Goal: Information Seeking & Learning: Learn about a topic

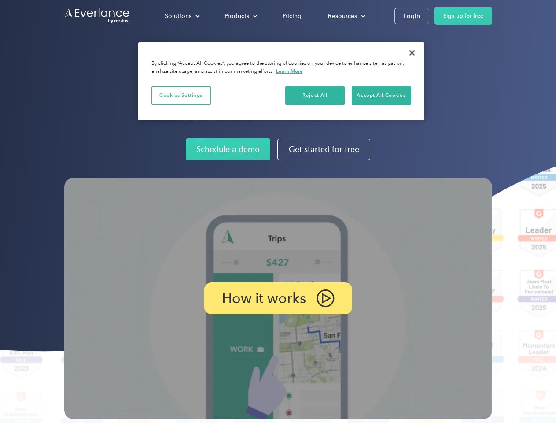
click at [278, 211] on img at bounding box center [278, 298] width 428 height 241
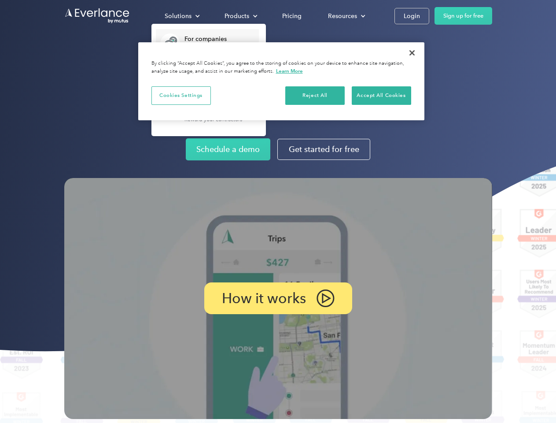
click at [182, 16] on div "Solutions" at bounding box center [178, 16] width 27 height 11
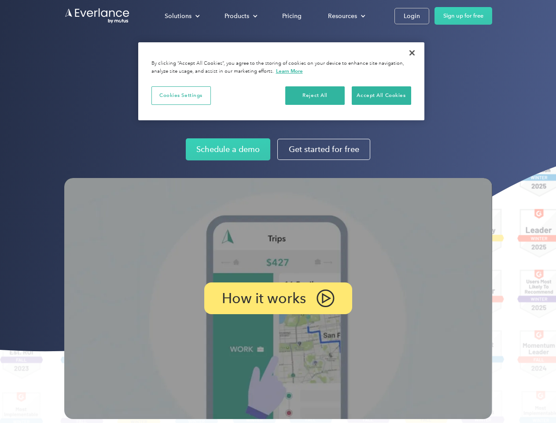
click at [240, 16] on div "Products" at bounding box center [237, 16] width 25 height 11
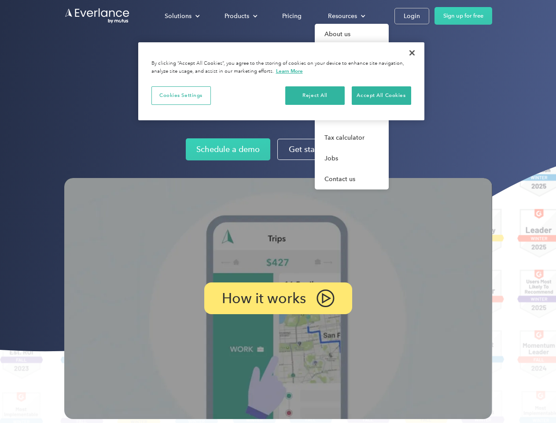
click at [346, 16] on div "Resources" at bounding box center [342, 16] width 29 height 11
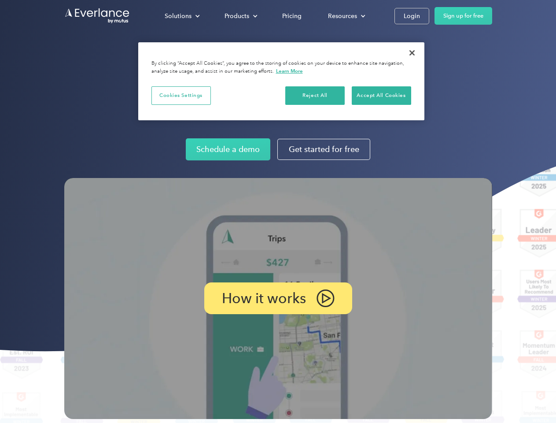
click at [278, 298] on p "How it works" at bounding box center [264, 298] width 84 height 11
click at [181, 95] on button "Cookies Settings" at bounding box center [180, 95] width 59 height 18
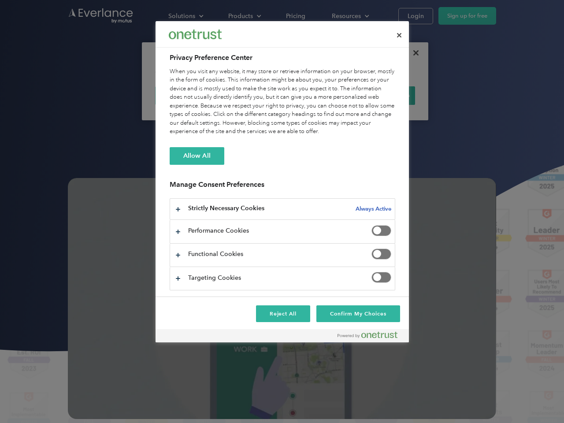
click at [315, 95] on div "When you visit any website, it may store or retrieve information on your browse…" at bounding box center [282, 101] width 225 height 69
click at [381, 95] on div "When you visit any website, it may store or retrieve information on your browse…" at bounding box center [282, 101] width 225 height 69
click at [412, 53] on div at bounding box center [282, 211] width 564 height 423
